Goal: Information Seeking & Learning: Understand process/instructions

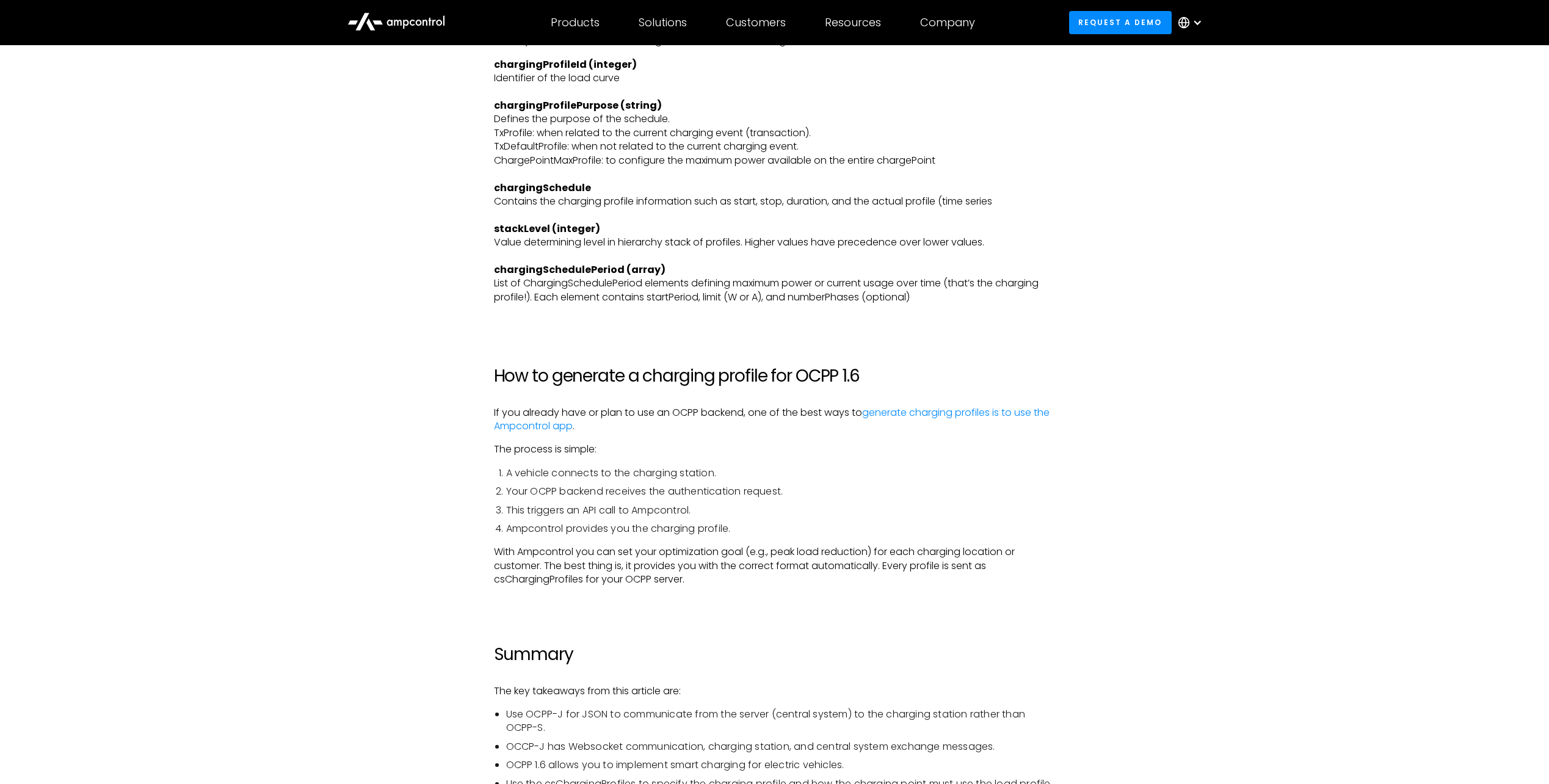
scroll to position [3969, 0]
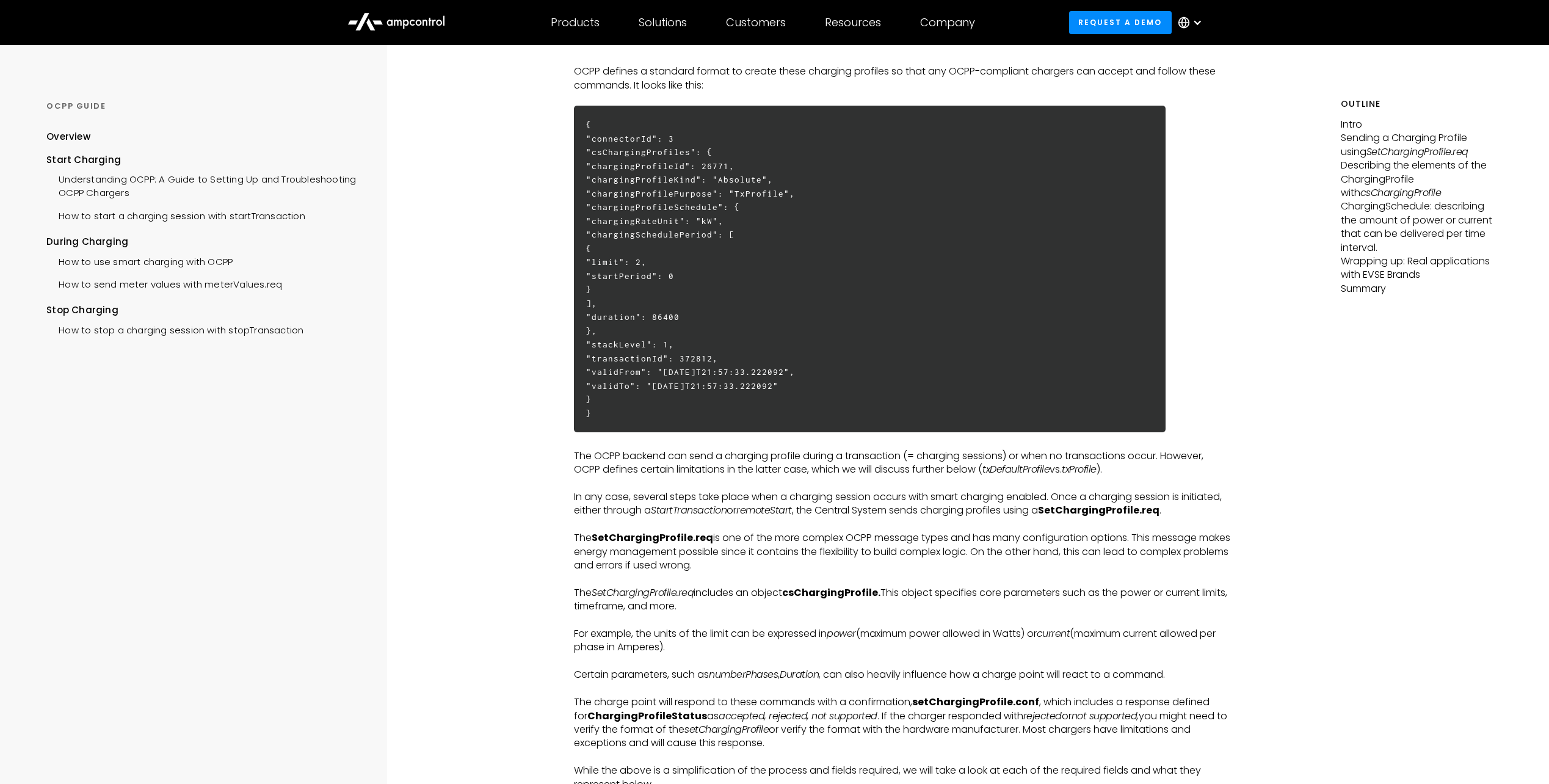
scroll to position [794, 0]
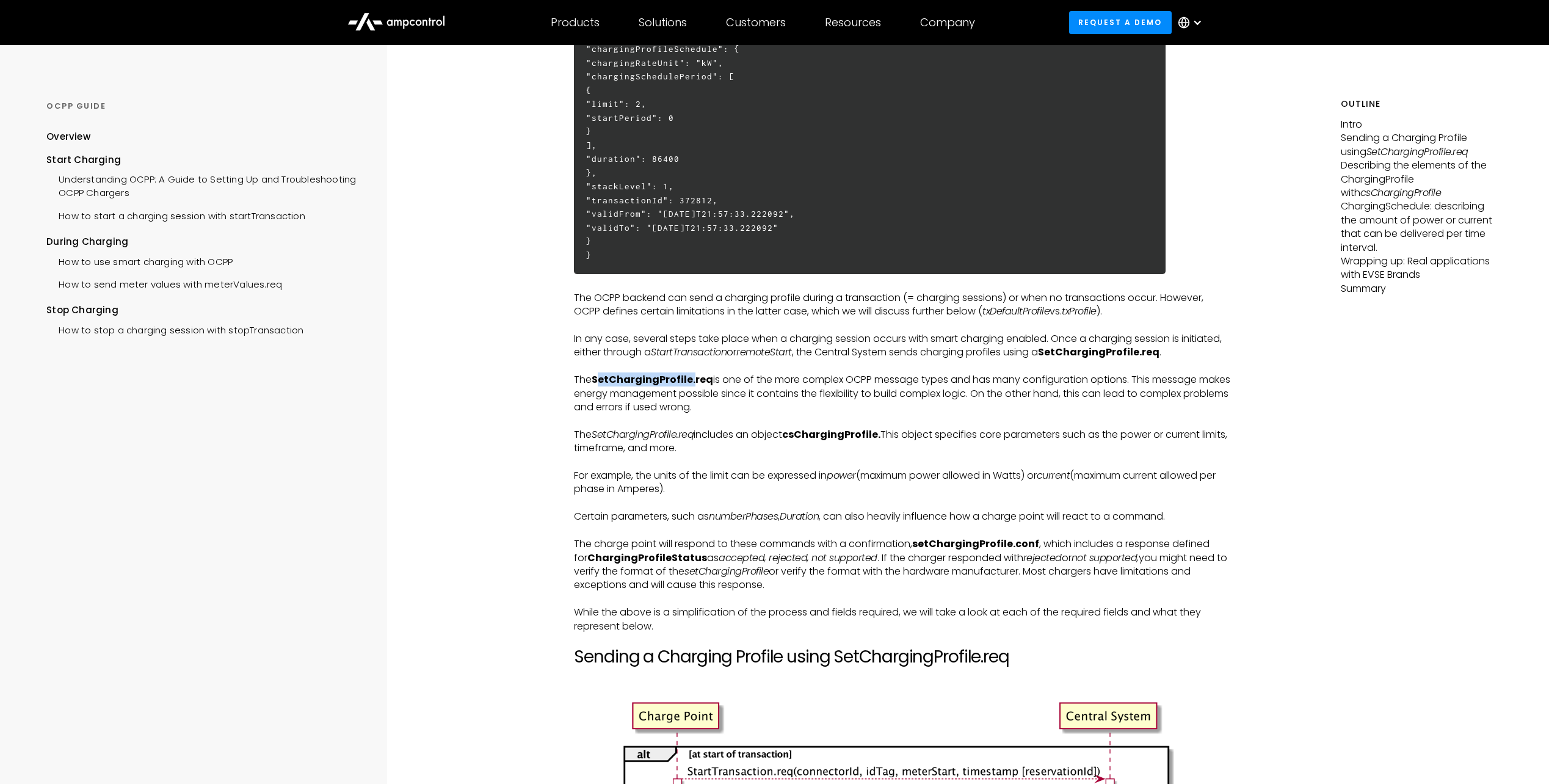
drag, startPoint x: 593, startPoint y: 377, endPoint x: 688, endPoint y: 377, distance: 95.0
click at [688, 377] on strong "SetChargingProfile.req" at bounding box center [652, 379] width 121 height 14
copy strong "SetChargingProfile"
click at [708, 334] on p "In any case, several steps take place when a charging session occurs with smart…" at bounding box center [902, 346] width 657 height 28
